Goal: Submit feedback/report problem

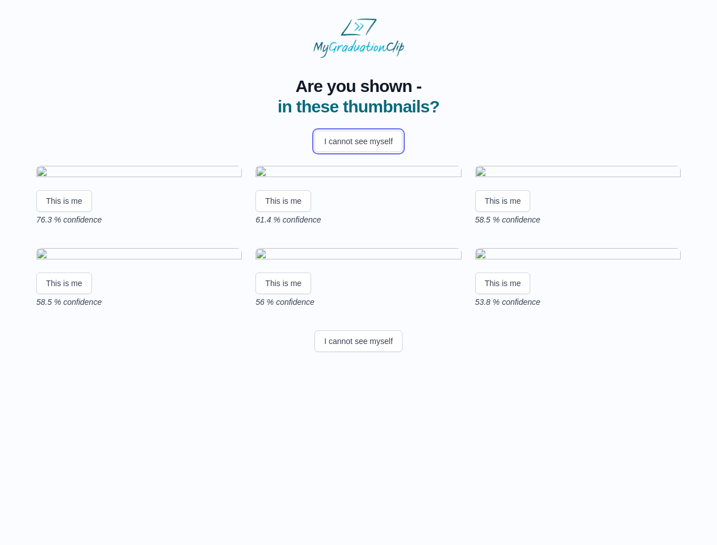
click at [358, 141] on button "I cannot see myself" at bounding box center [358, 142] width 88 height 22
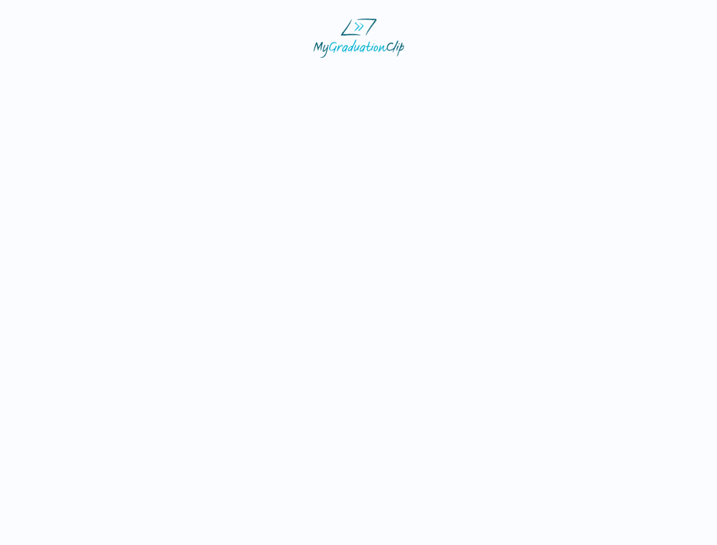
click at [64, 76] on html at bounding box center [358, 38] width 717 height 76
click at [285, 76] on html at bounding box center [358, 38] width 717 height 76
click at [506, 76] on html at bounding box center [358, 38] width 717 height 76
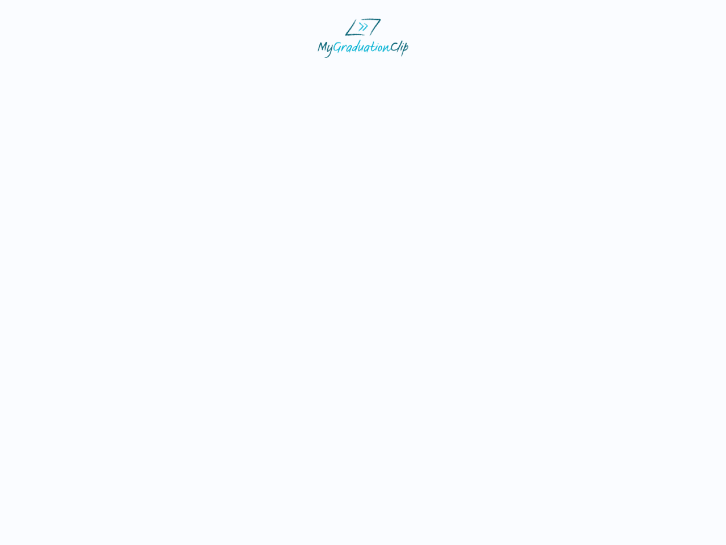
click at [64, 76] on html at bounding box center [363, 38] width 726 height 76
click at [285, 76] on html at bounding box center [363, 38] width 726 height 76
click at [506, 76] on html at bounding box center [363, 38] width 726 height 76
click at [358, 76] on html at bounding box center [363, 38] width 726 height 76
